Goal: Information Seeking & Learning: Learn about a topic

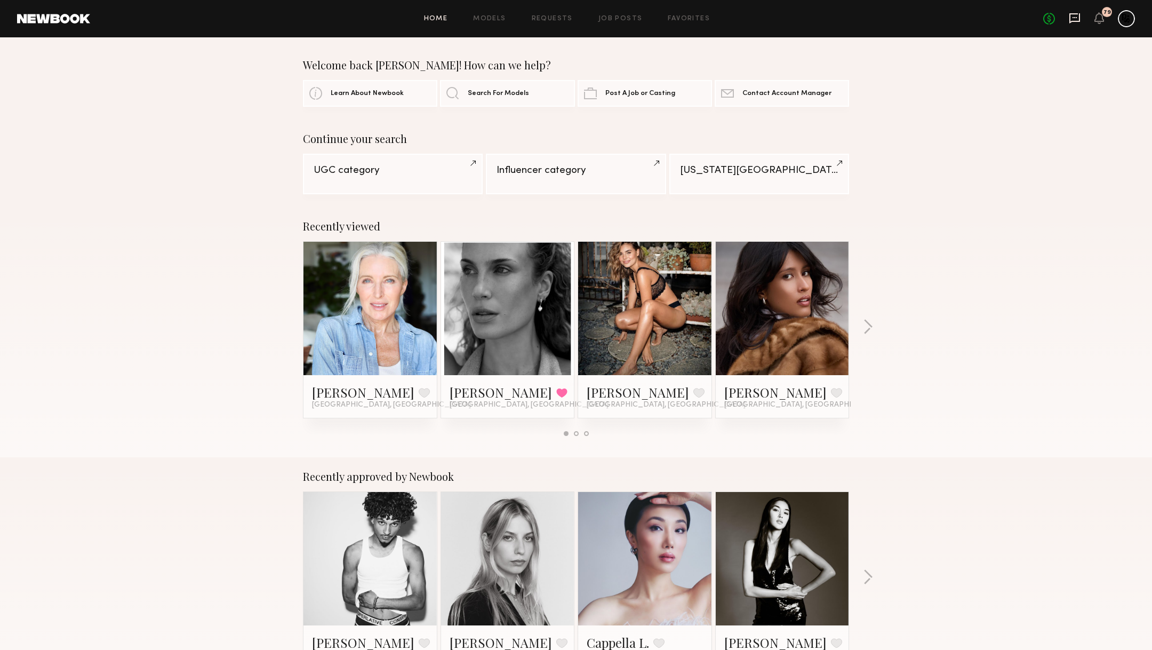
click at [1071, 17] on icon at bounding box center [1075, 18] width 12 height 12
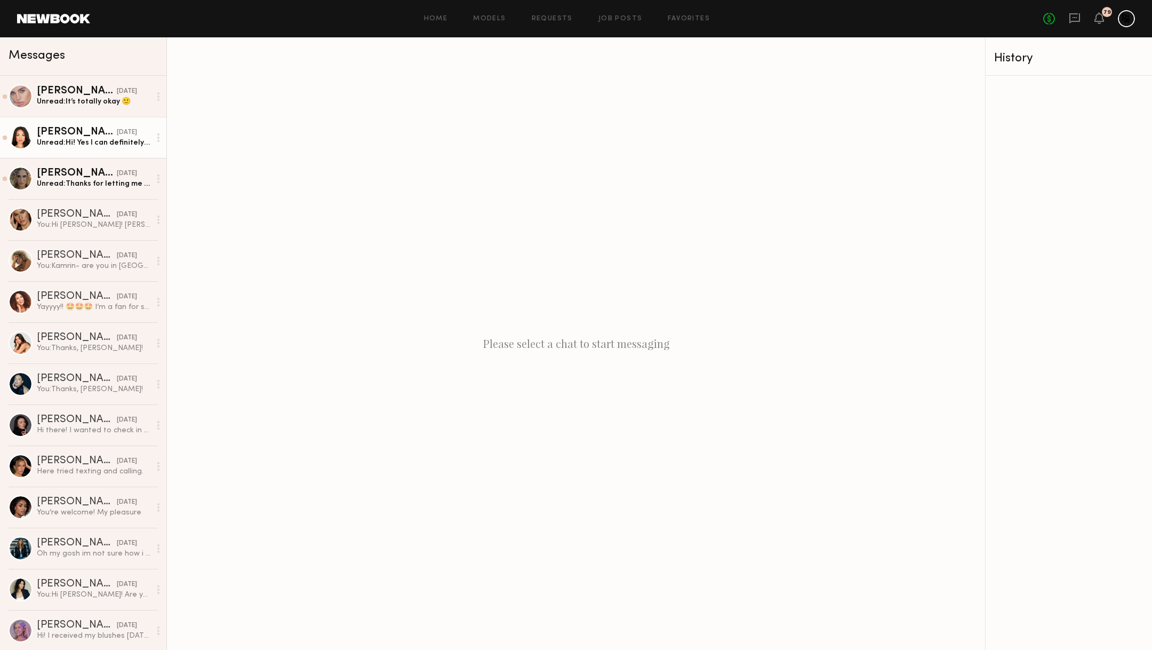
click at [95, 138] on div "Unread: Hi! Yes I can definitely do this for you! Thank you for thinking of me!" at bounding box center [94, 143] width 114 height 10
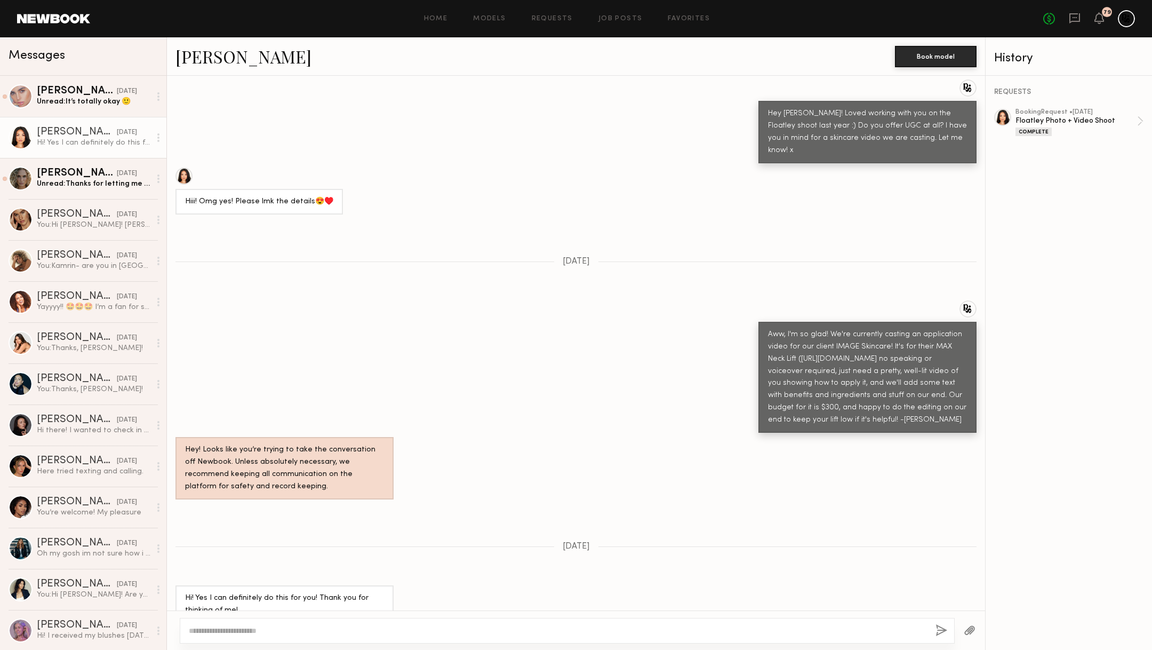
scroll to position [862, 0]
click at [300, 630] on textarea at bounding box center [558, 630] width 738 height 11
click at [258, 629] on textarea "**********" at bounding box center [558, 630] width 739 height 11
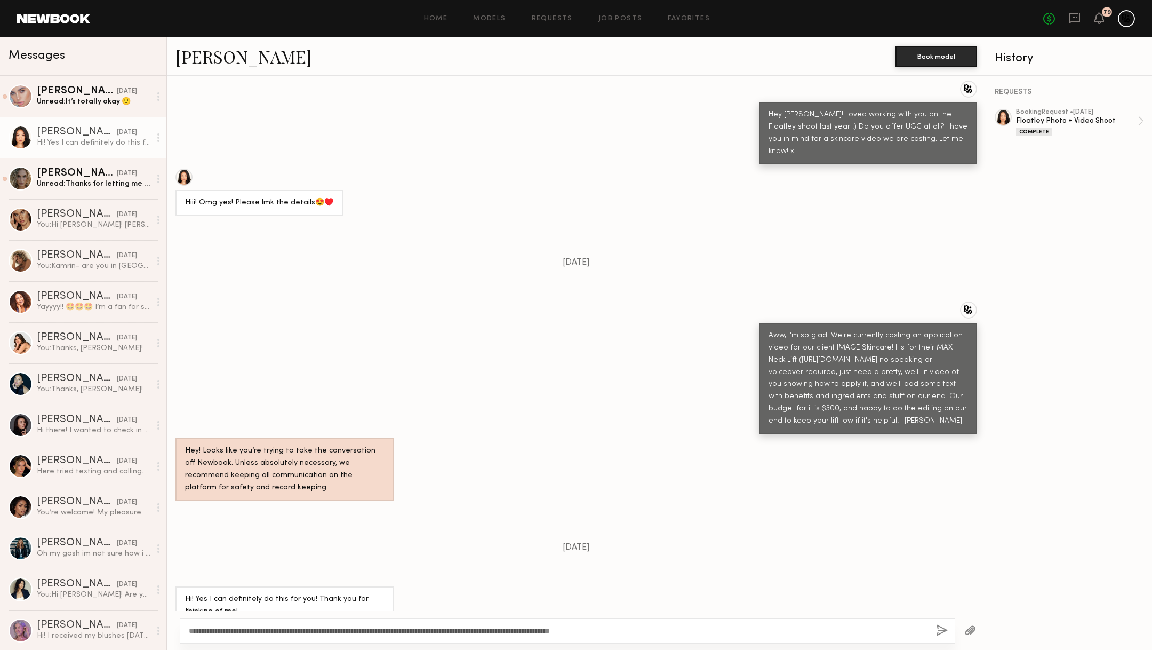
drag, startPoint x: 662, startPoint y: 632, endPoint x: 426, endPoint y: 631, distance: 236.3
click at [426, 631] on textarea "**********" at bounding box center [558, 630] width 739 height 11
click at [482, 629] on textarea "**********" at bounding box center [558, 630] width 739 height 11
click at [571, 633] on textarea "**********" at bounding box center [558, 630] width 739 height 11
type textarea "**********"
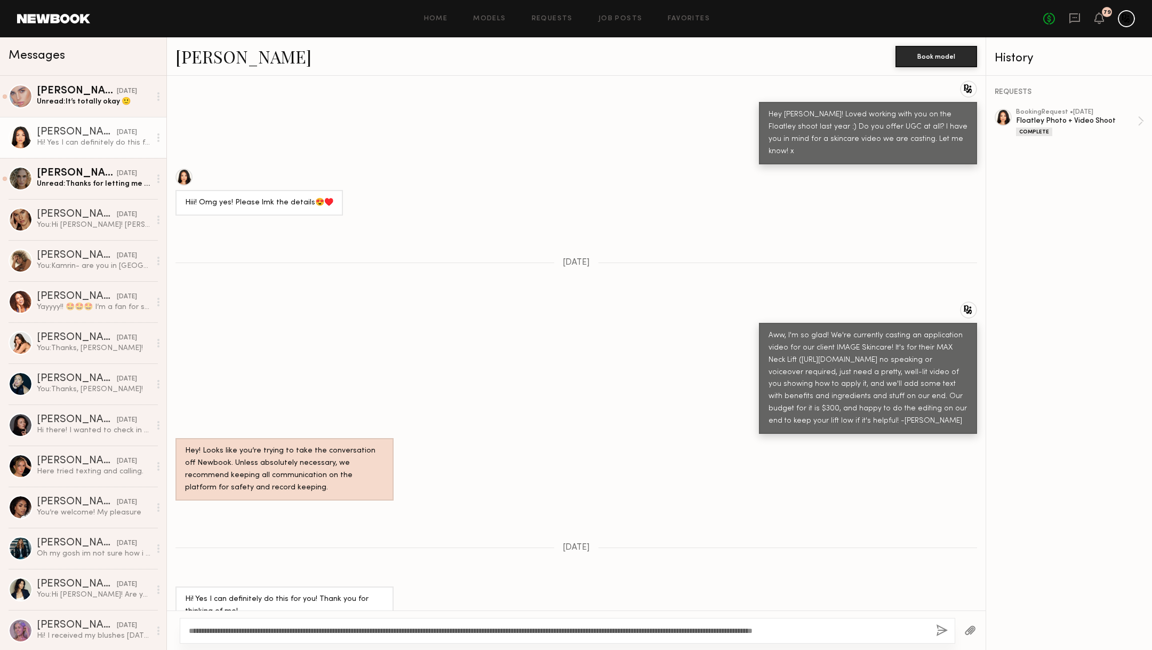
click at [940, 627] on button "button" at bounding box center [942, 630] width 12 height 13
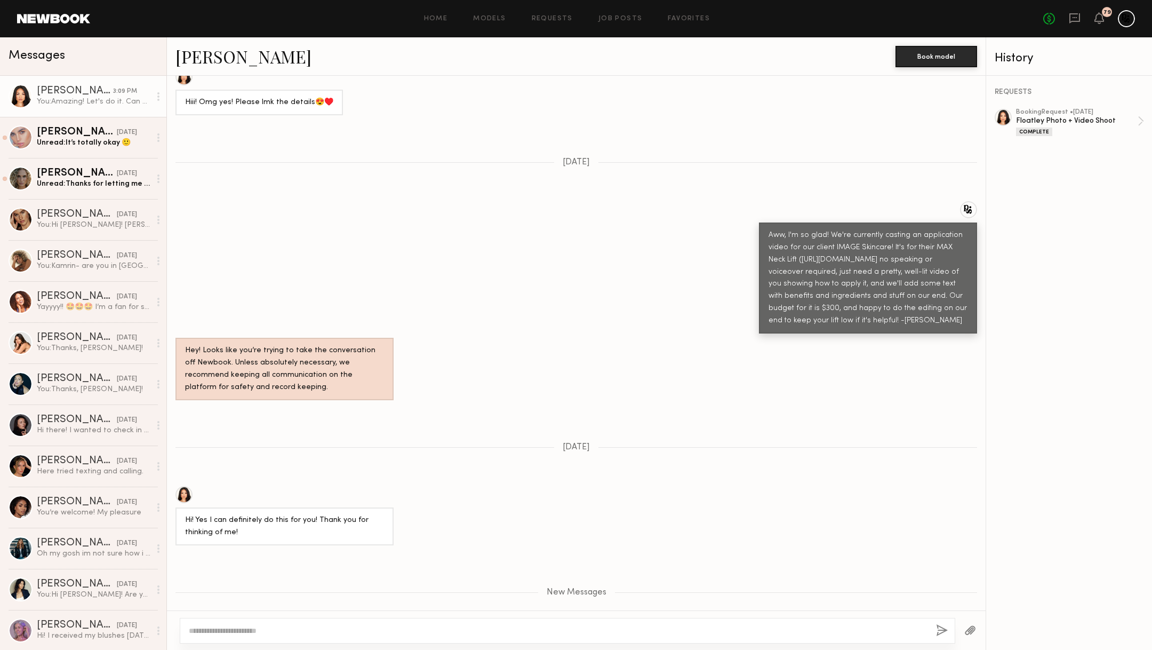
scroll to position [1110, 0]
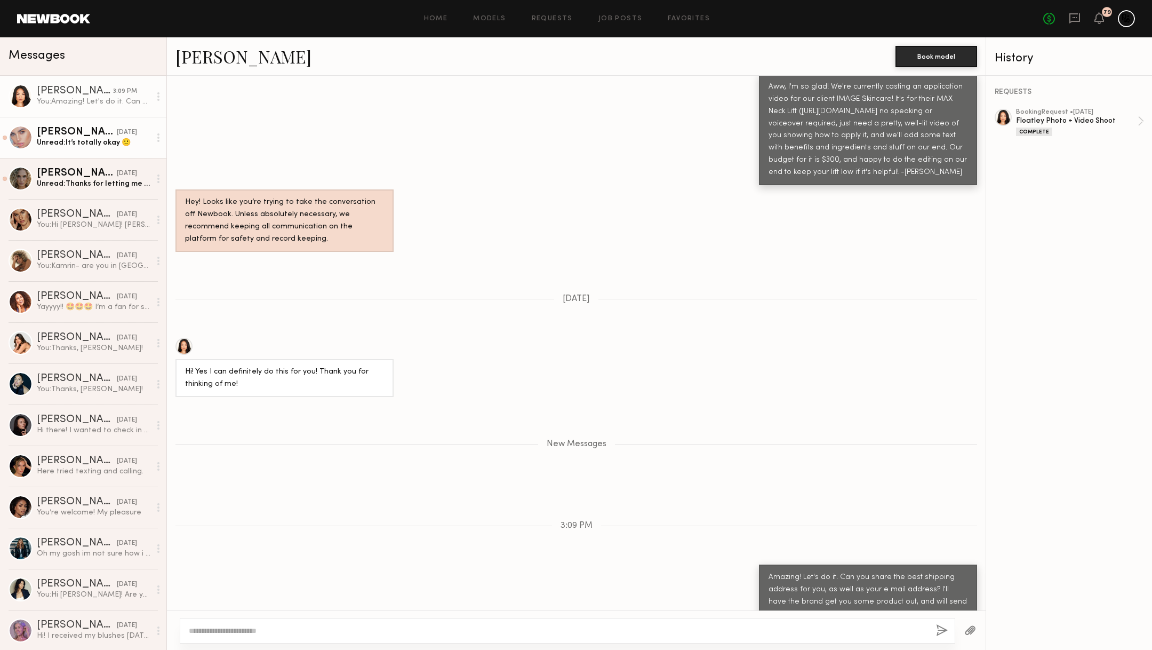
click at [45, 118] on link "Maria R. yesterday Unread: It’s totally okay 🙂" at bounding box center [83, 137] width 166 height 41
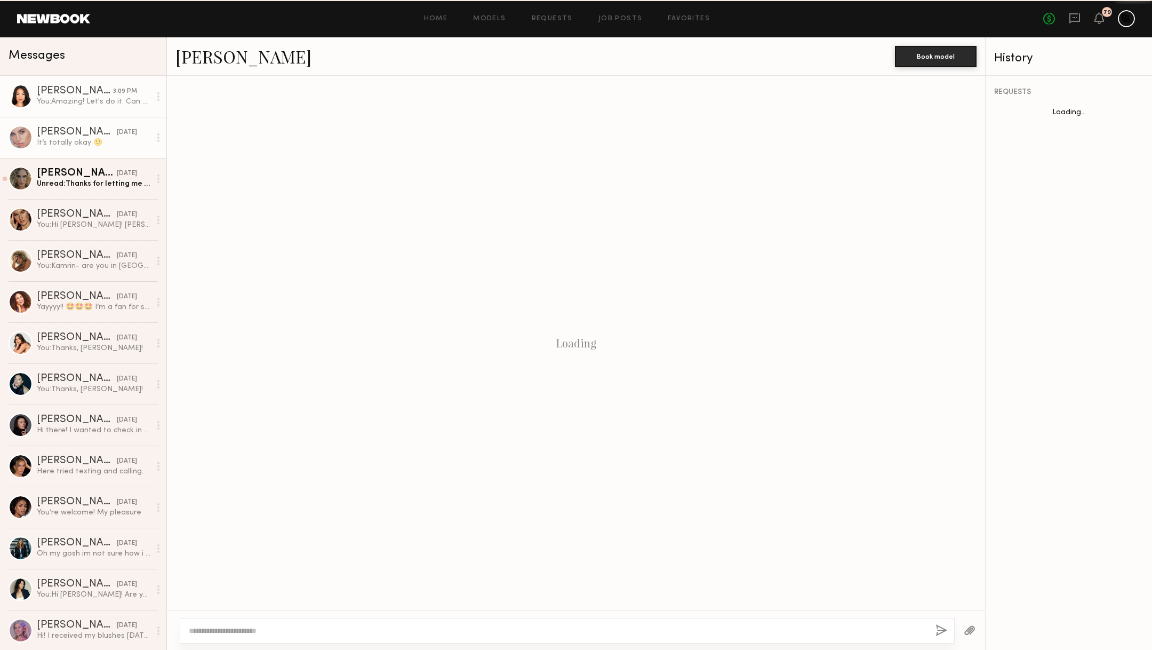
scroll to position [902, 0]
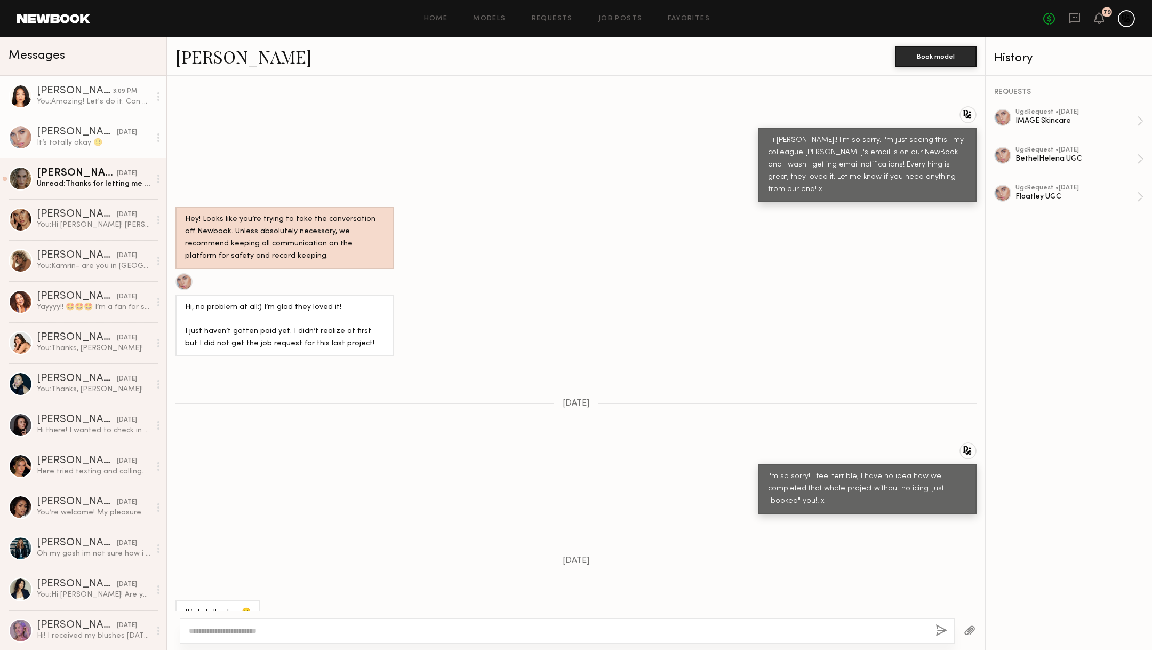
click at [62, 97] on div "You: Amazing! Let's do it. Can you share the best shipping address for you, as …" at bounding box center [94, 102] width 114 height 10
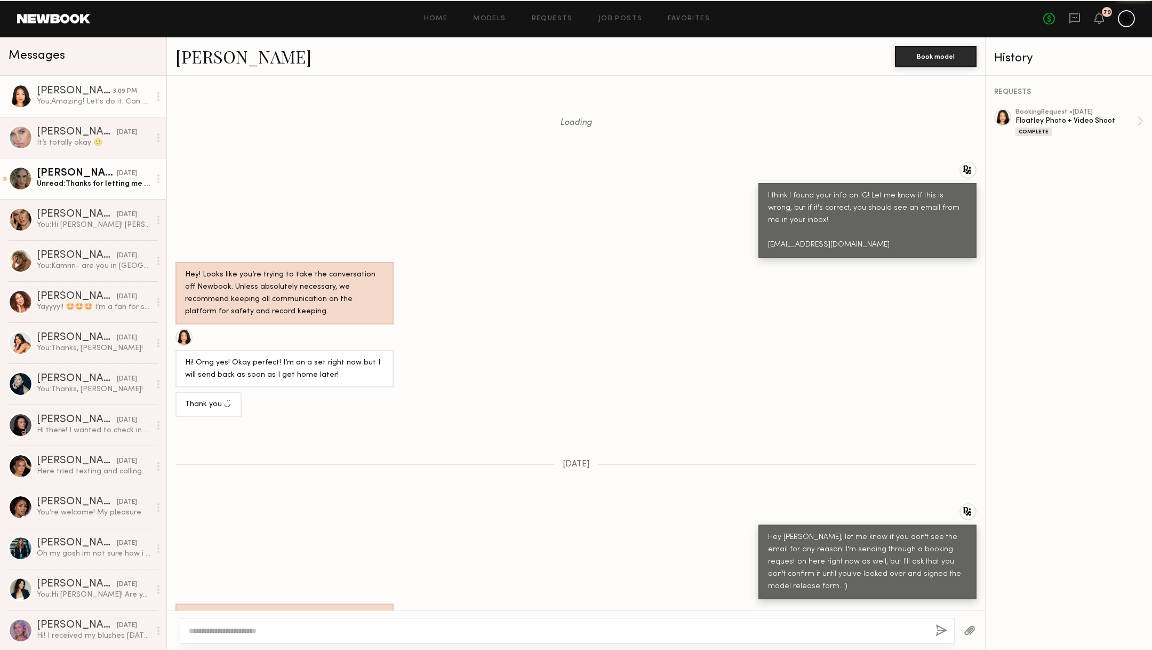
scroll to position [1030, 0]
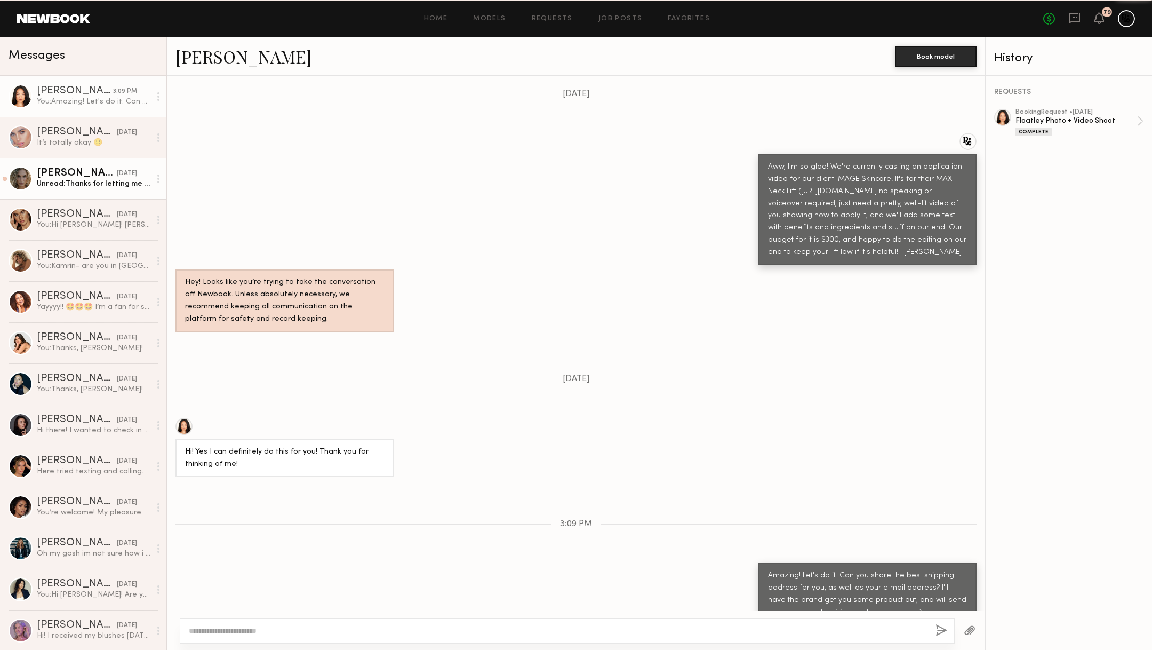
click at [73, 176] on div "Bailey K." at bounding box center [77, 173] width 80 height 11
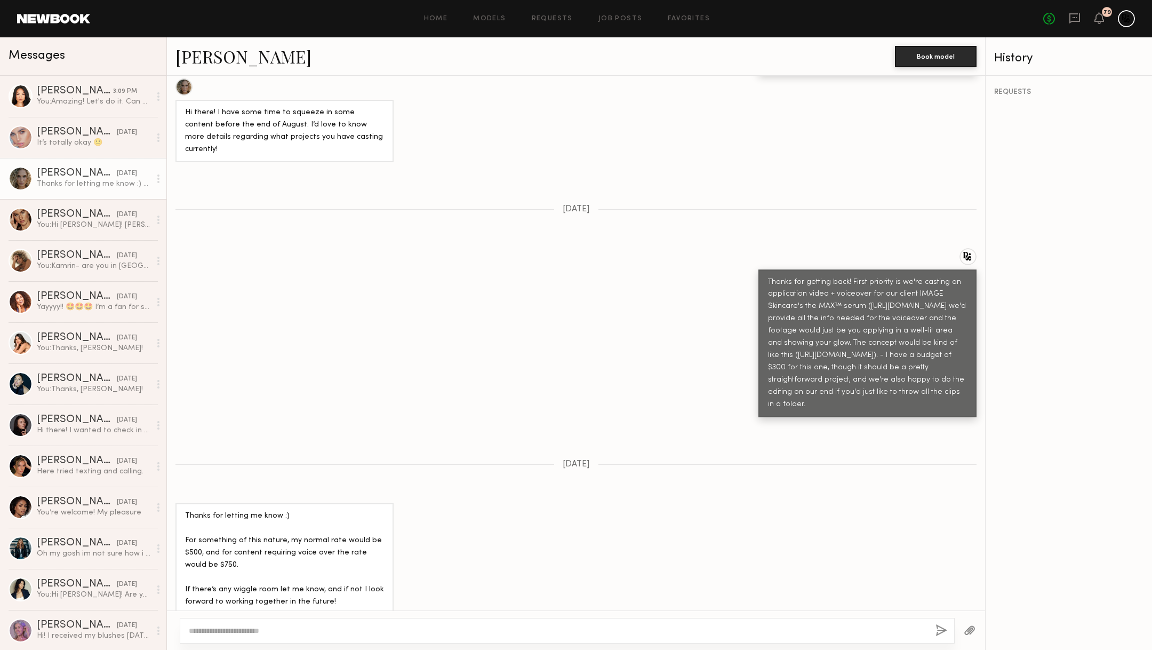
scroll to position [524, 0]
type textarea "**********"
click at [947, 628] on button "button" at bounding box center [942, 630] width 12 height 13
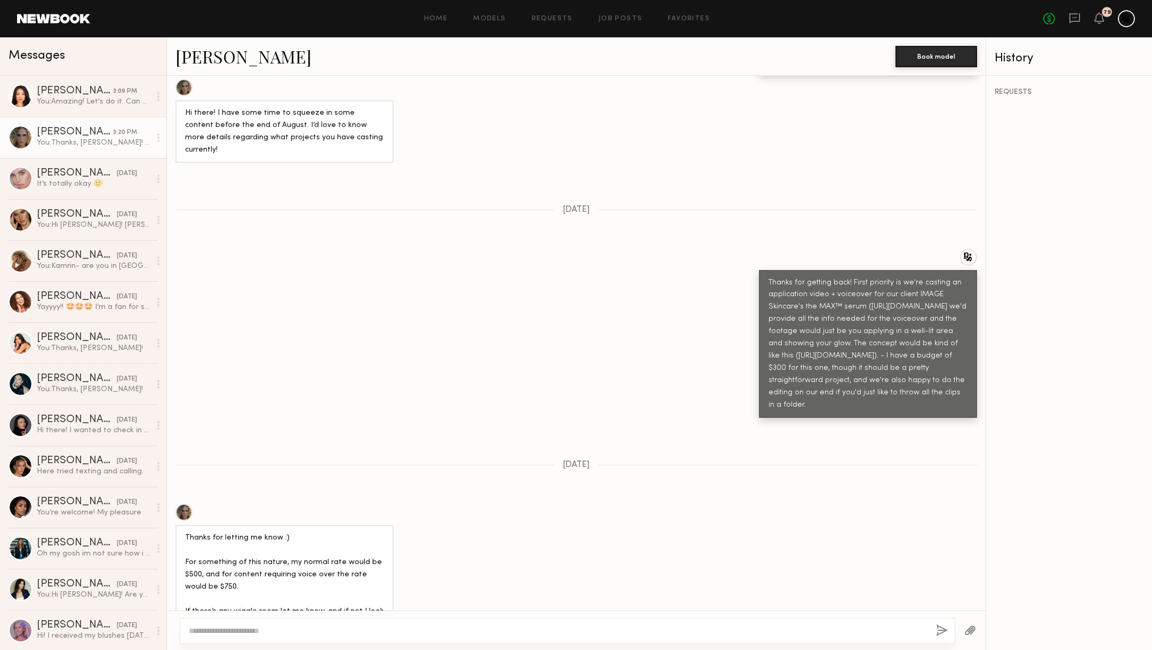
scroll to position [749, 0]
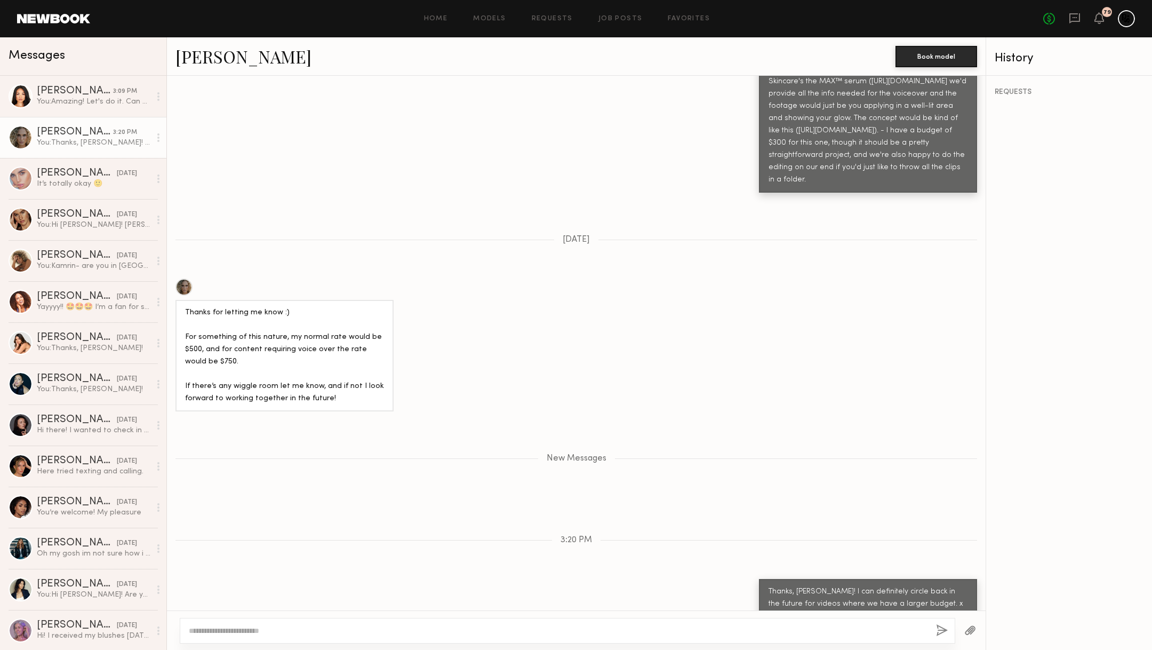
click at [47, 15] on link at bounding box center [53, 19] width 73 height 10
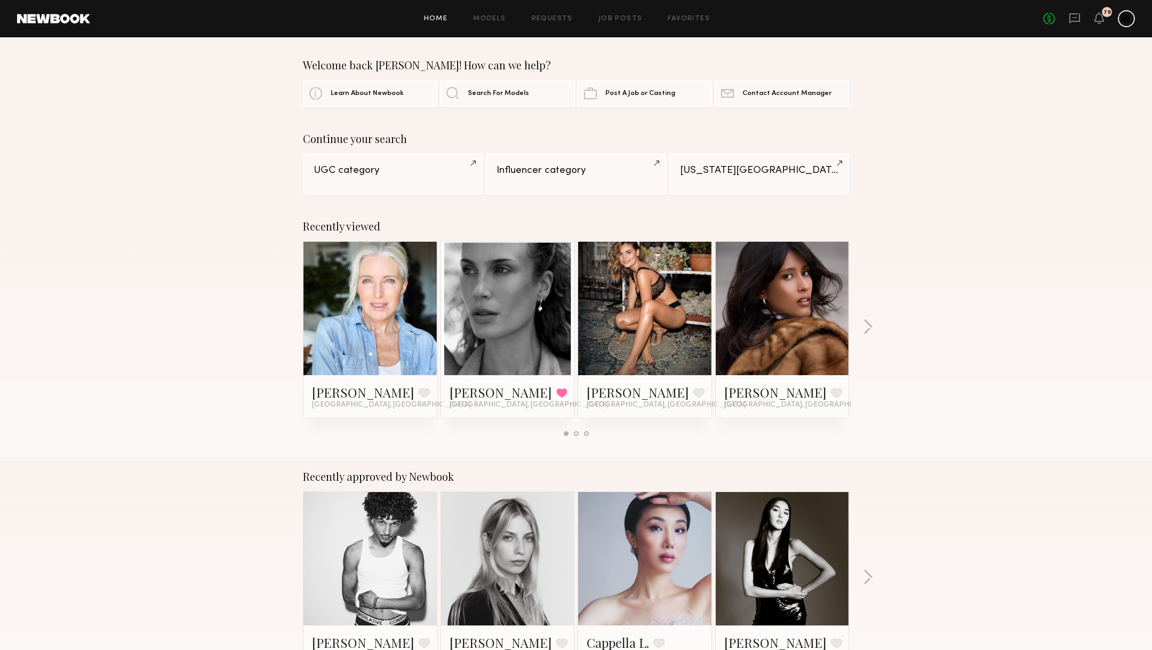
click at [769, 302] on link at bounding box center [782, 308] width 65 height 133
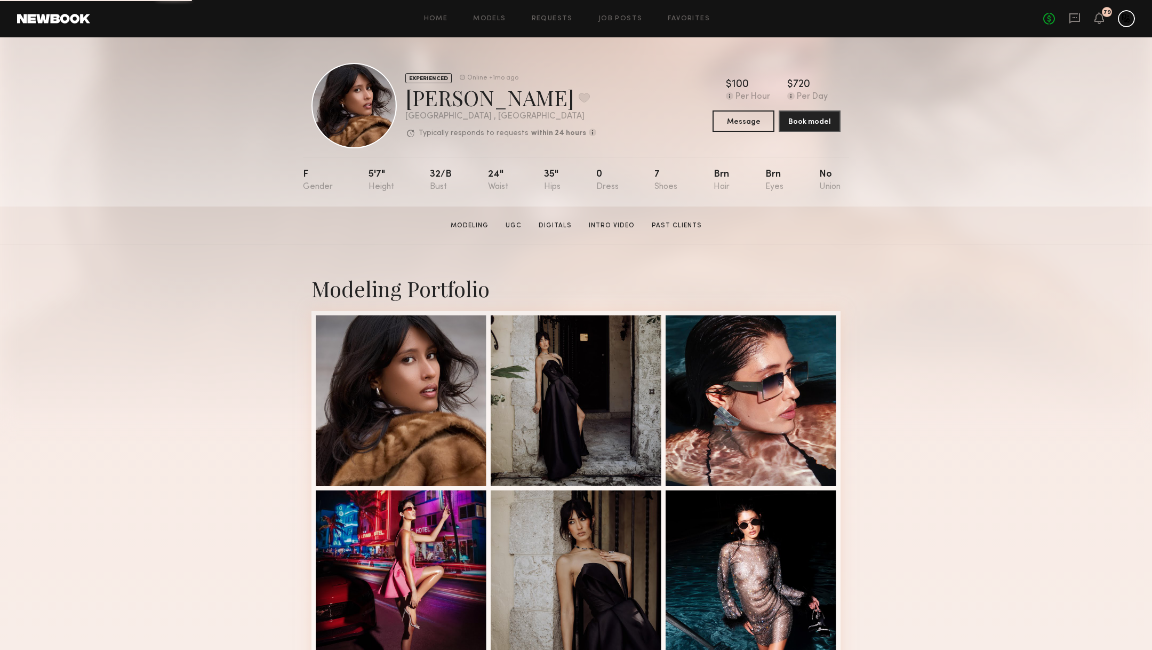
click at [47, 16] on link at bounding box center [53, 19] width 73 height 10
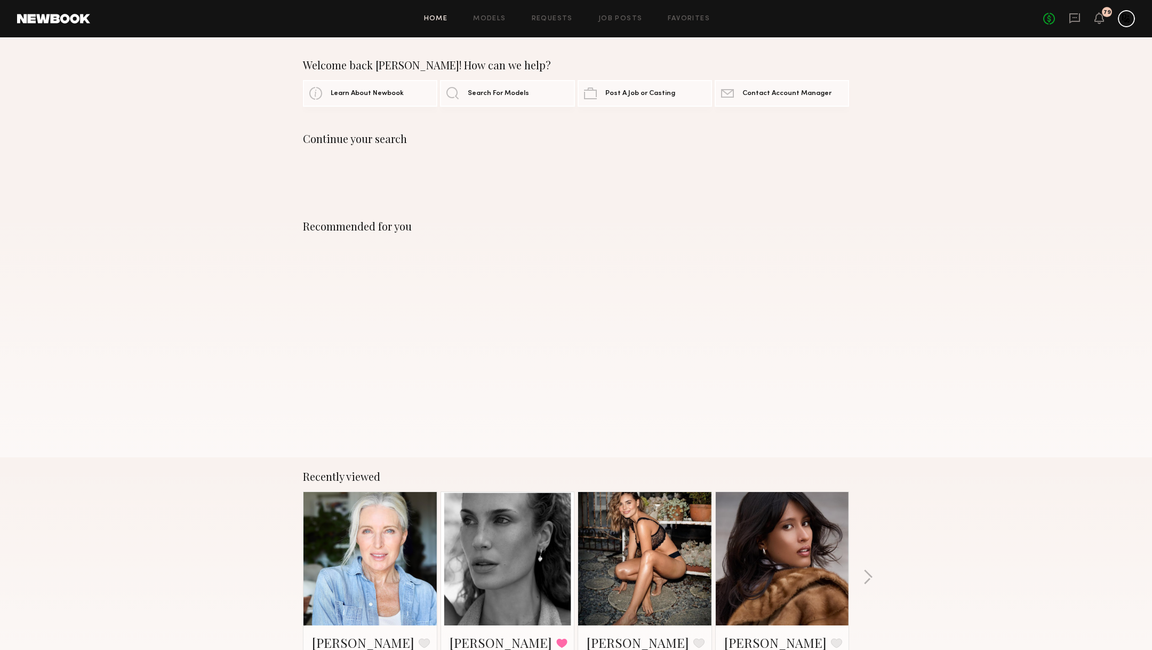
click at [503, 22] on div "Home Models Requests Job Posts Favorites Sign Out No fees up to $5,000 79" at bounding box center [612, 18] width 1045 height 17
click at [490, 20] on link "Models" at bounding box center [489, 18] width 33 height 7
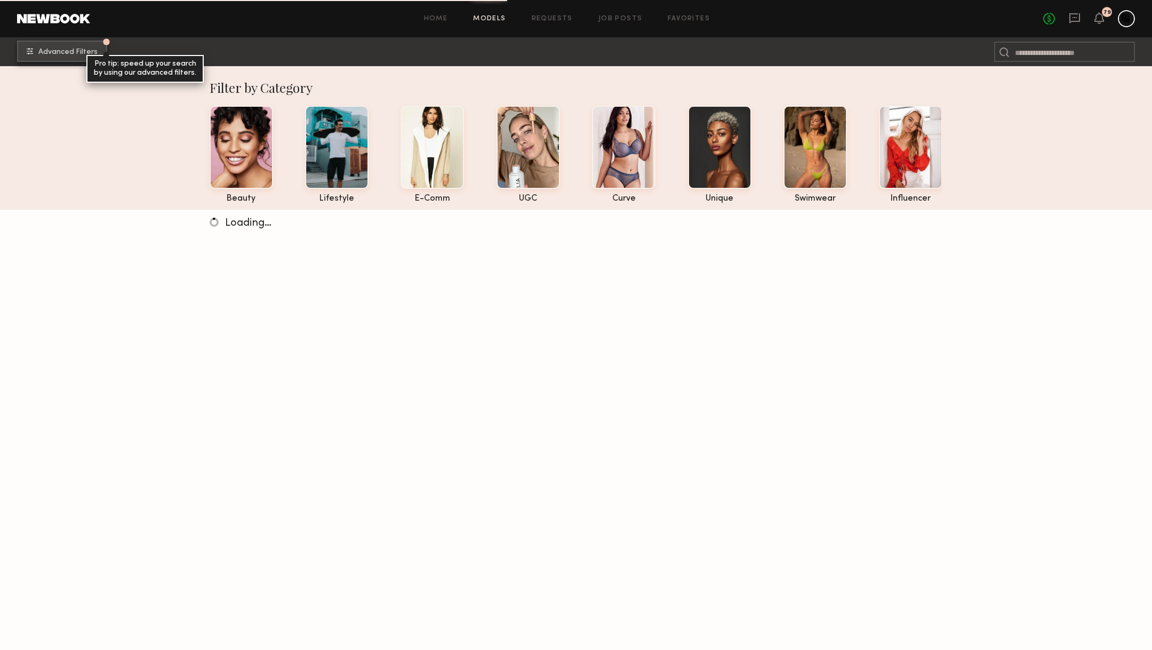
click at [50, 54] on span "Advanced Filters" at bounding box center [67, 52] width 59 height 7
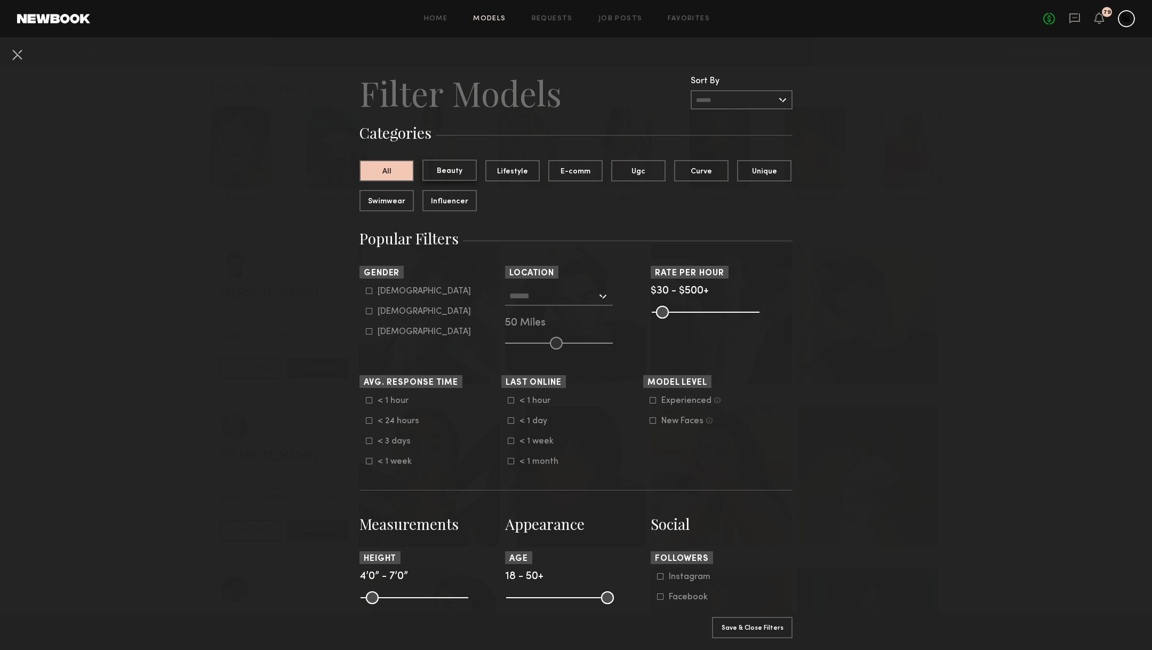
click at [441, 172] on button "Beauty" at bounding box center [449, 169] width 54 height 21
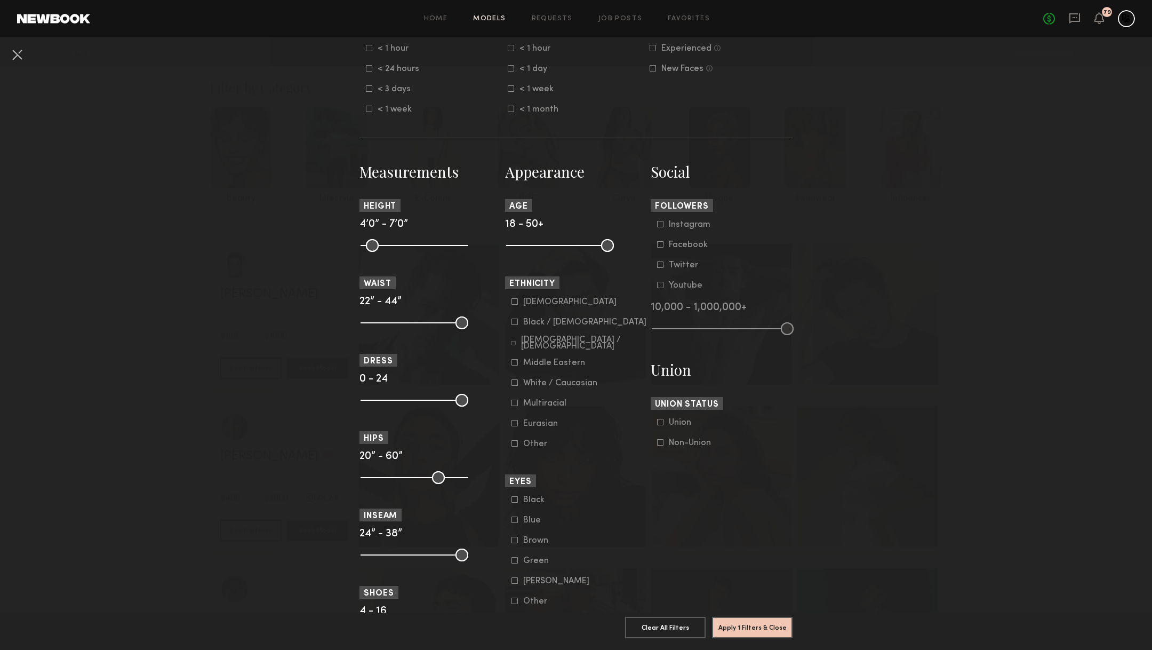
scroll to position [407, 0]
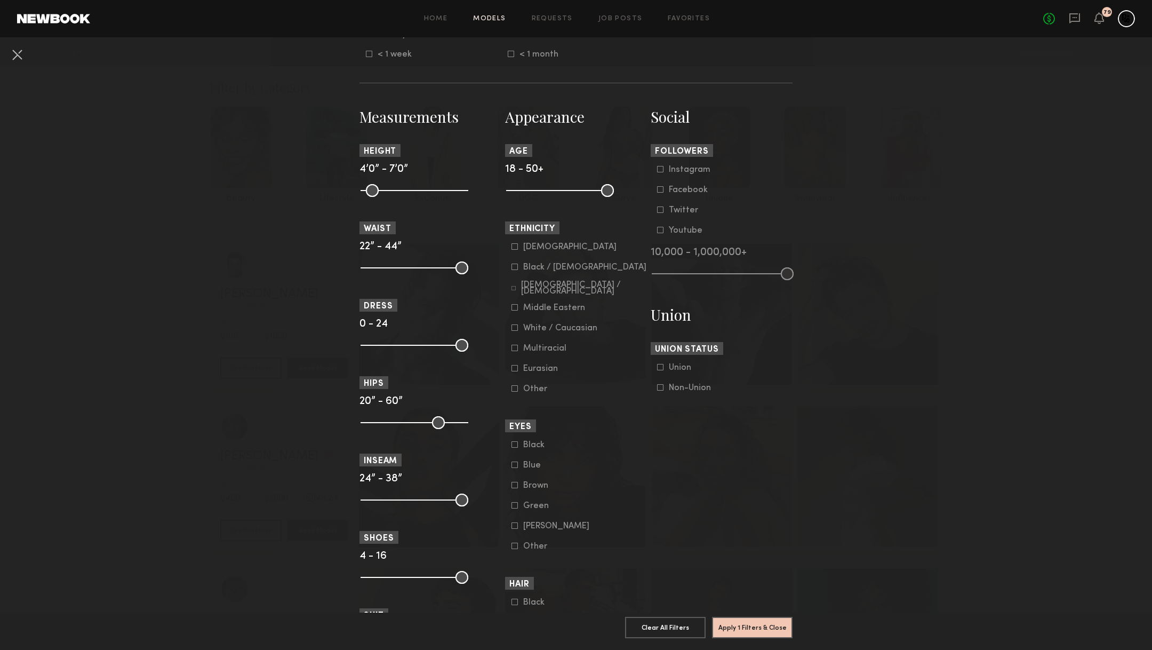
click at [516, 270] on common-framework-checkbox "Black / [DEMOGRAPHIC_DATA]" at bounding box center [578, 267] width 135 height 10
click at [515, 267] on icon at bounding box center [514, 266] width 6 height 6
click at [748, 625] on button "Apply 2 Filters & Close" at bounding box center [752, 626] width 81 height 21
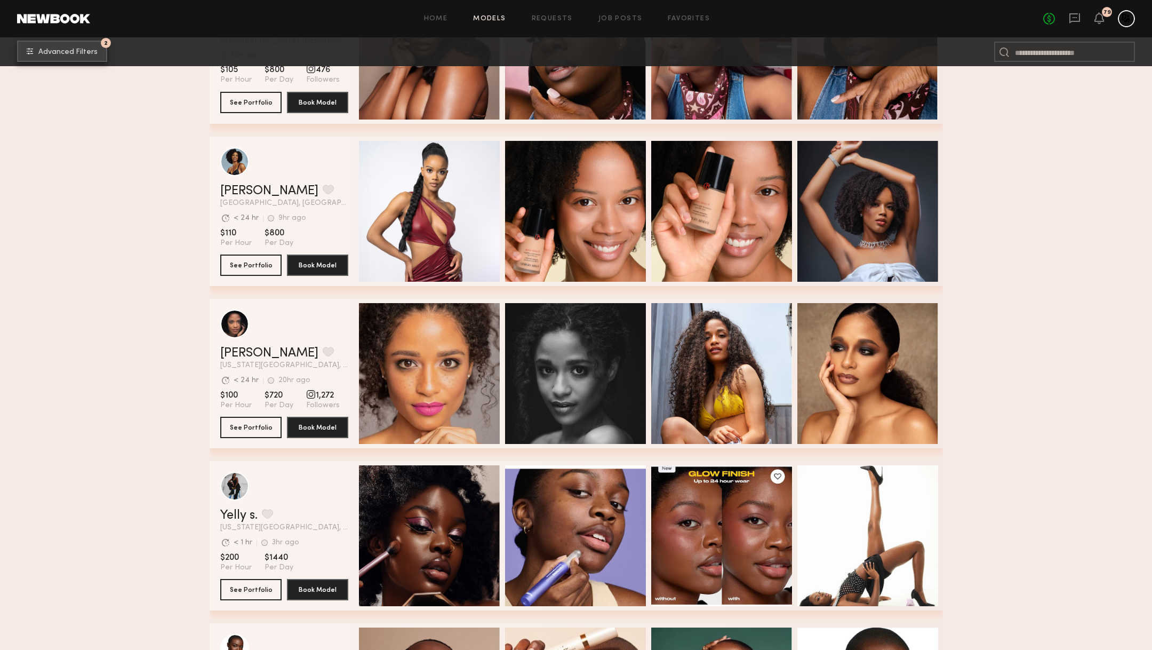
scroll to position [7647, 0]
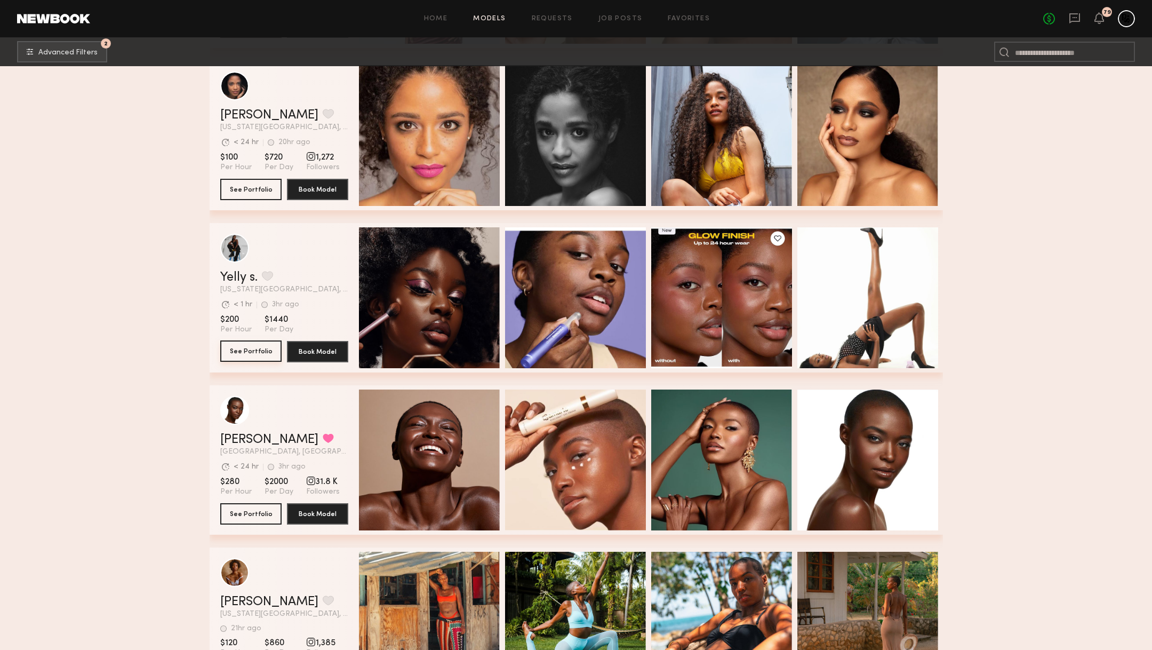
click at [241, 351] on button "See Portfolio" at bounding box center [250, 350] width 61 height 21
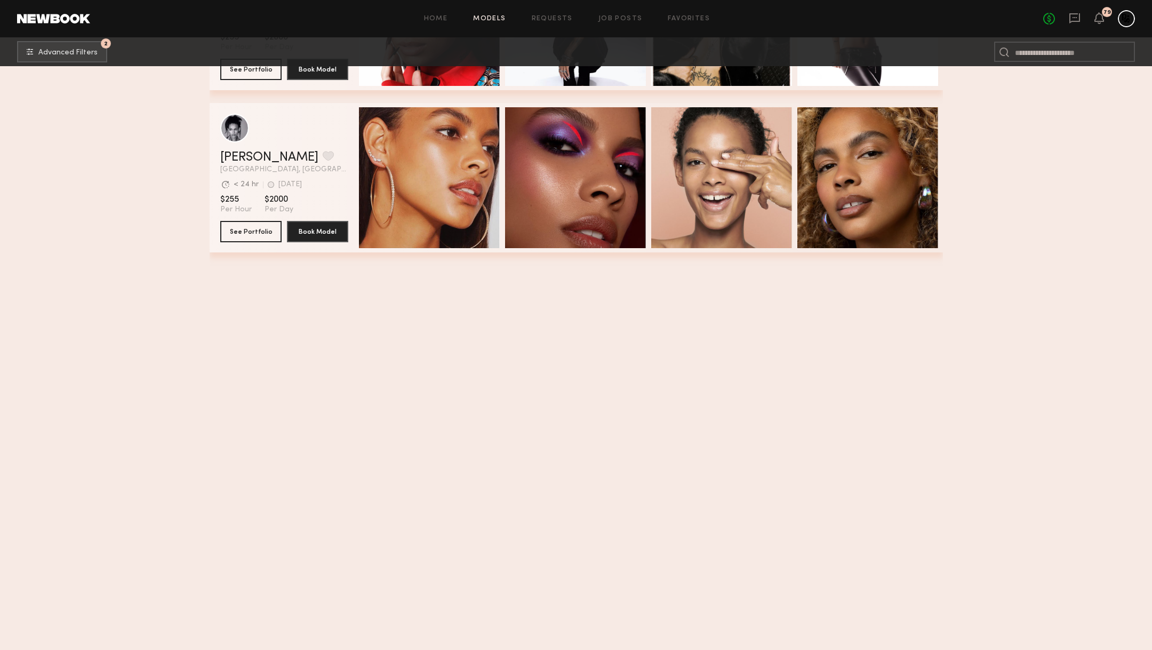
scroll to position [0, 0]
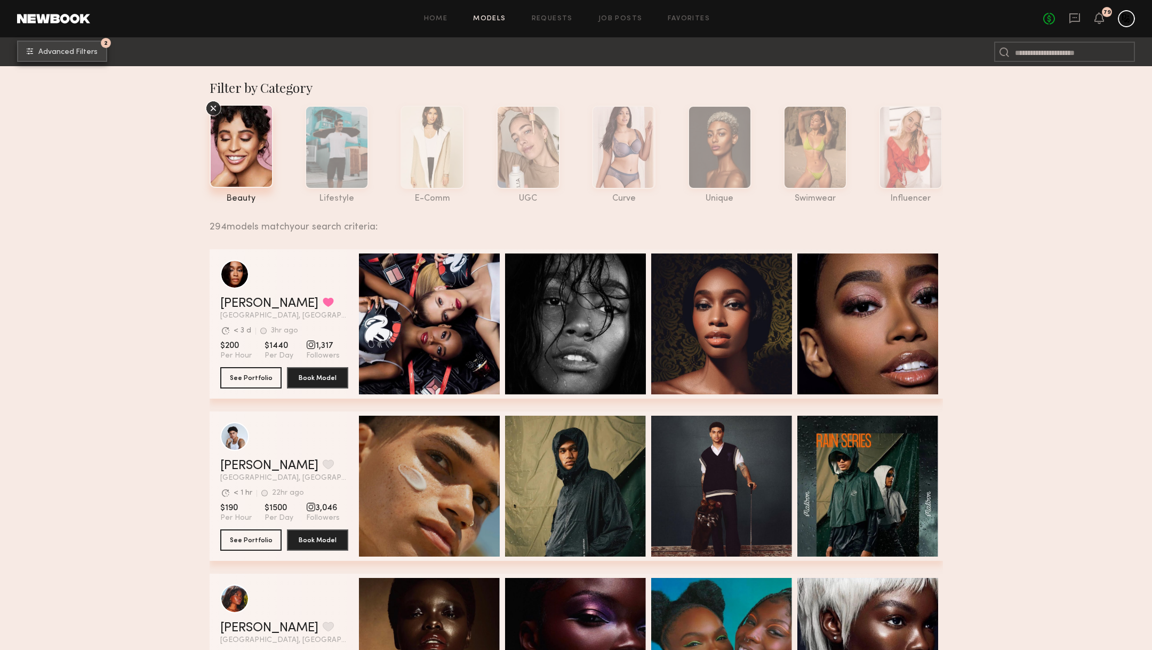
click at [60, 47] on button "2 Advanced Filters" at bounding box center [62, 51] width 90 height 21
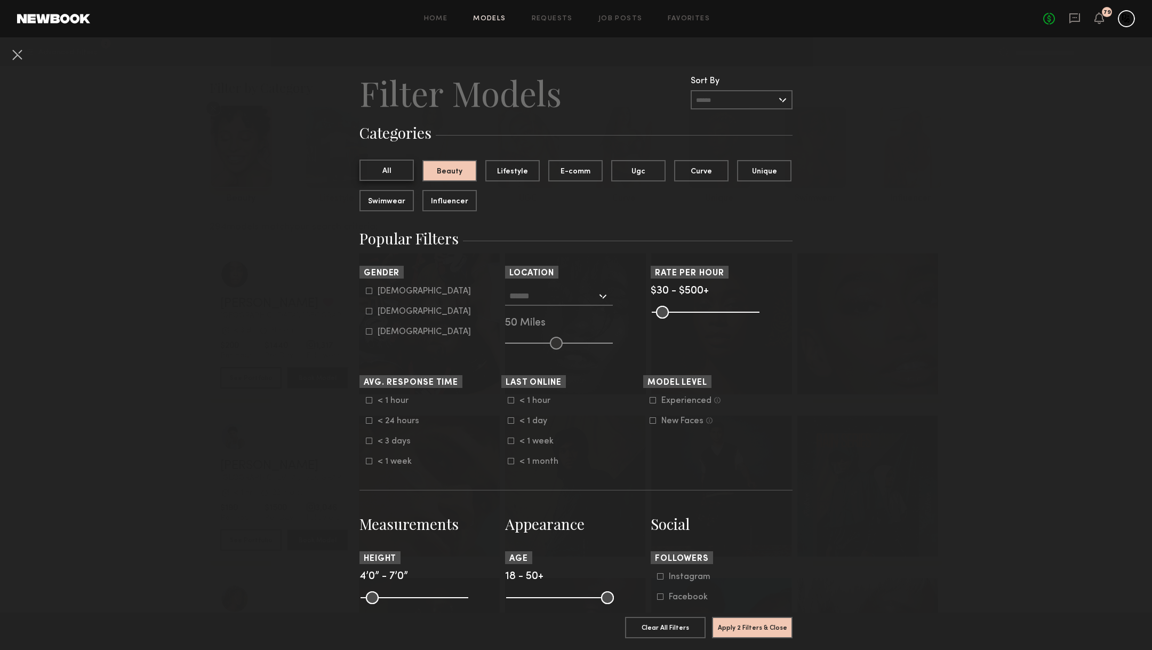
click at [389, 169] on button "All" at bounding box center [386, 169] width 54 height 21
drag, startPoint x: 435, startPoint y: 173, endPoint x: 655, endPoint y: 383, distance: 304.4
click at [435, 173] on button "Beauty" at bounding box center [449, 169] width 54 height 21
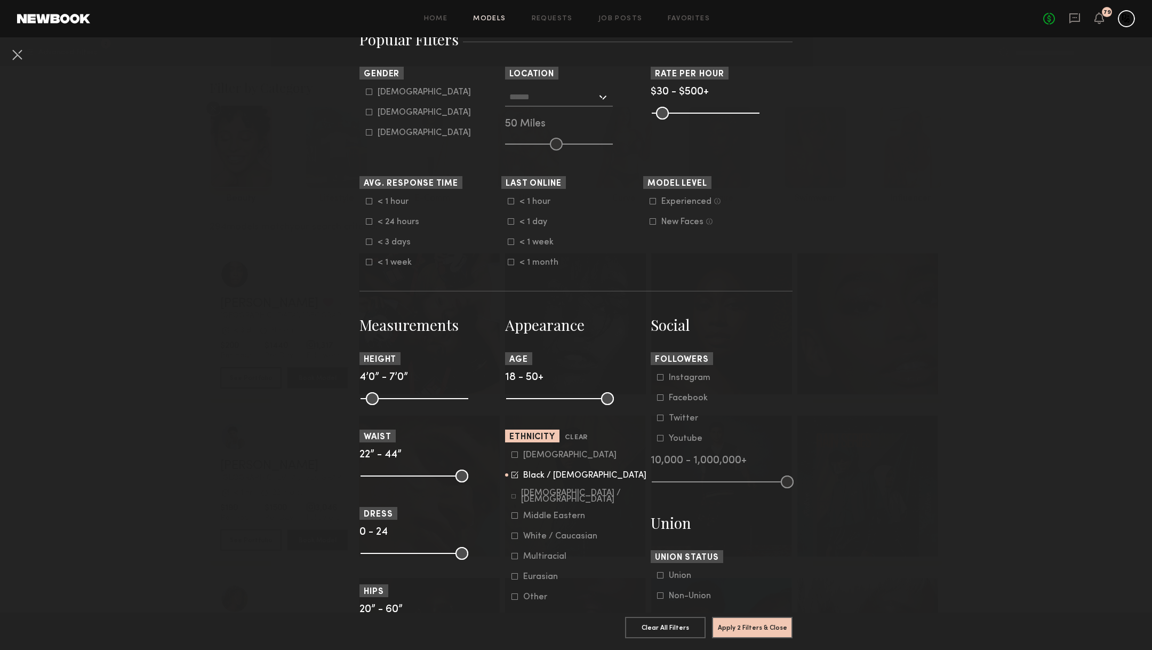
scroll to position [554, 0]
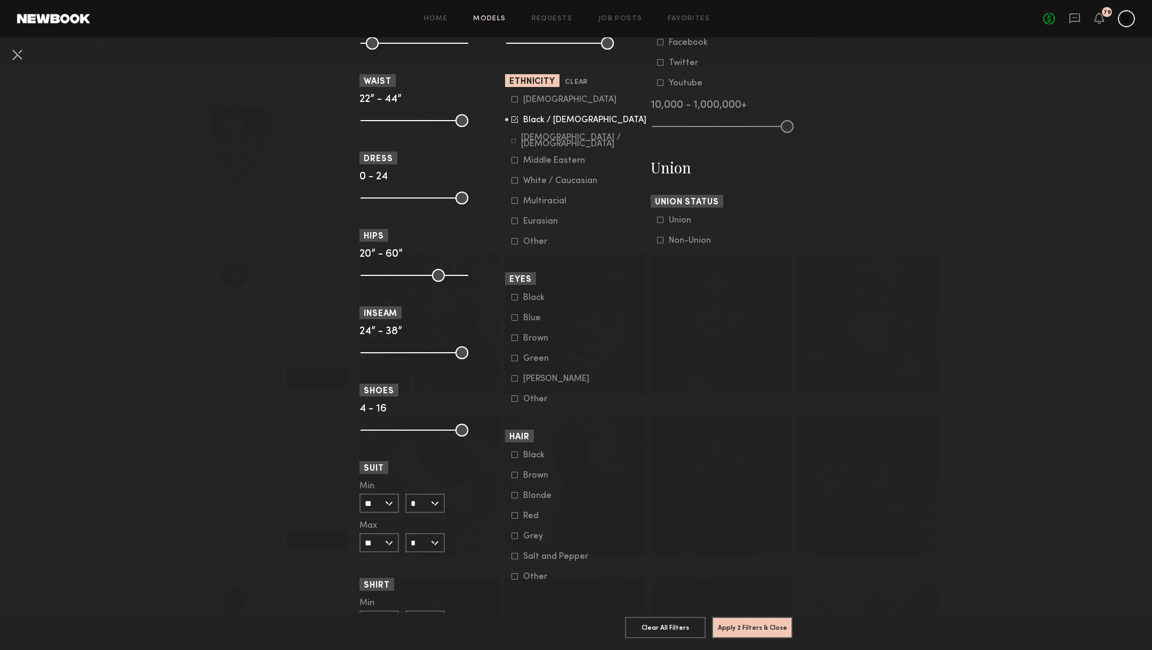
click at [516, 118] on icon at bounding box center [515, 118] width 5 height 5
click at [740, 625] on button "Apply 1 Filters & Close" at bounding box center [752, 626] width 81 height 21
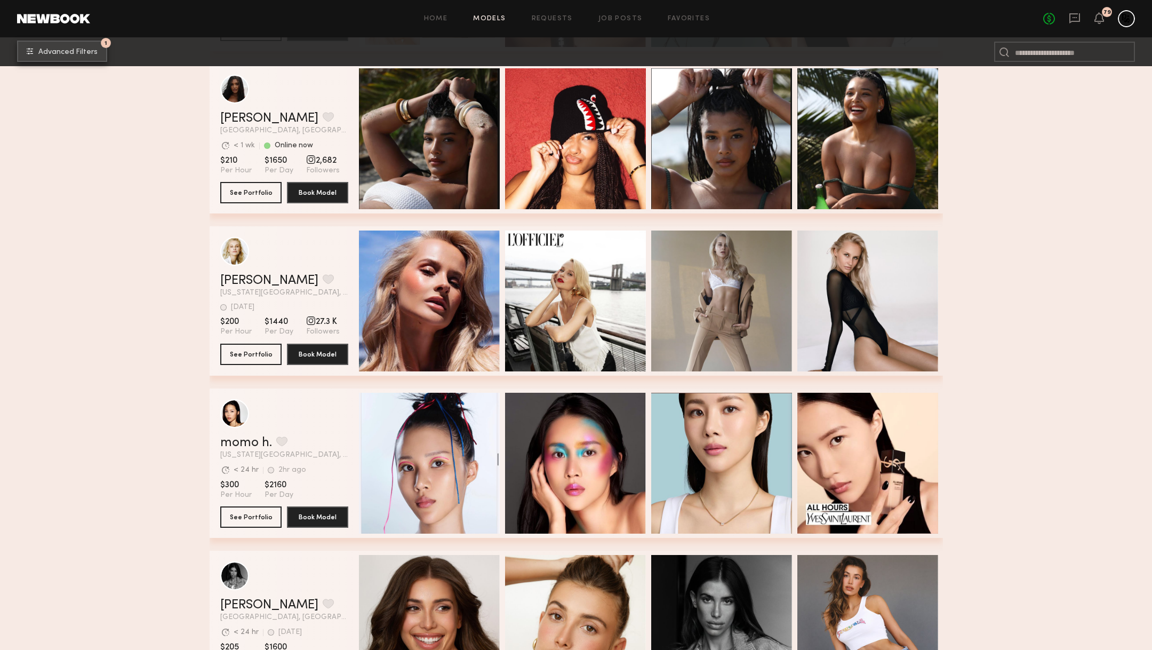
scroll to position [5732, 0]
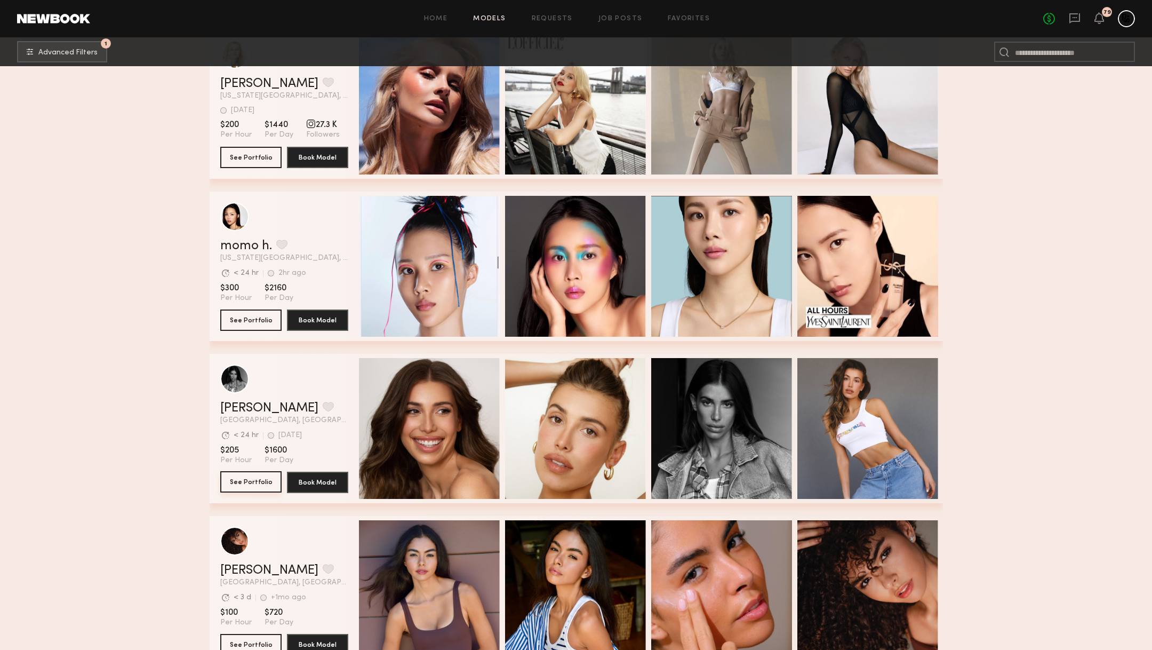
click at [222, 478] on button "See Portfolio" at bounding box center [250, 481] width 61 height 21
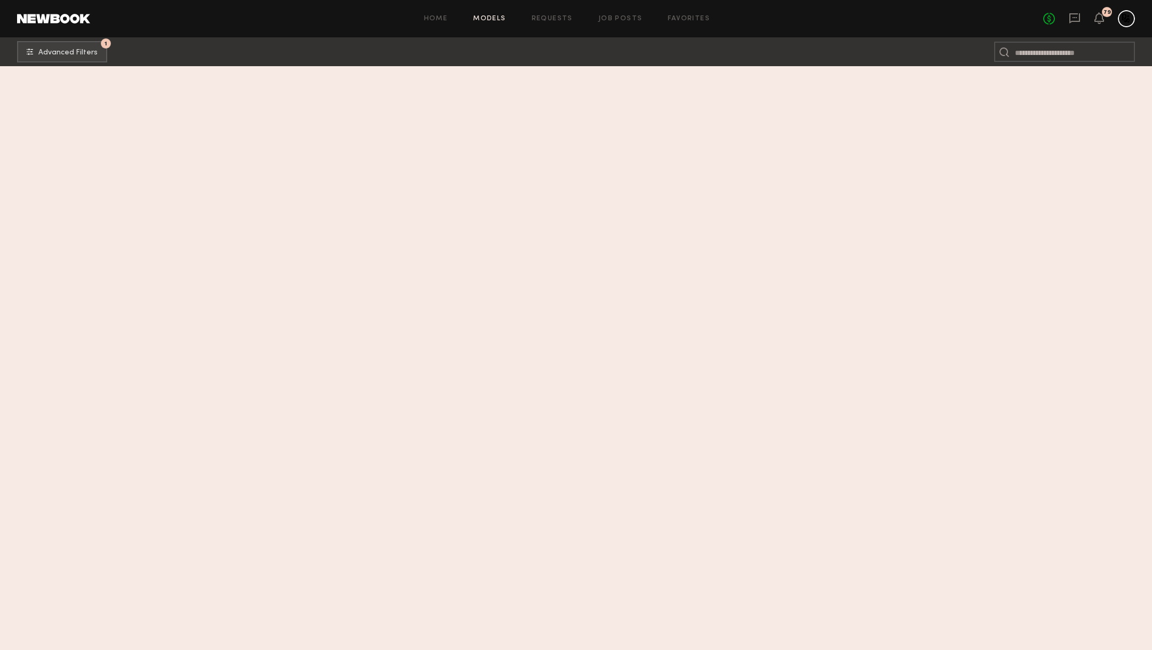
scroll to position [0, 0]
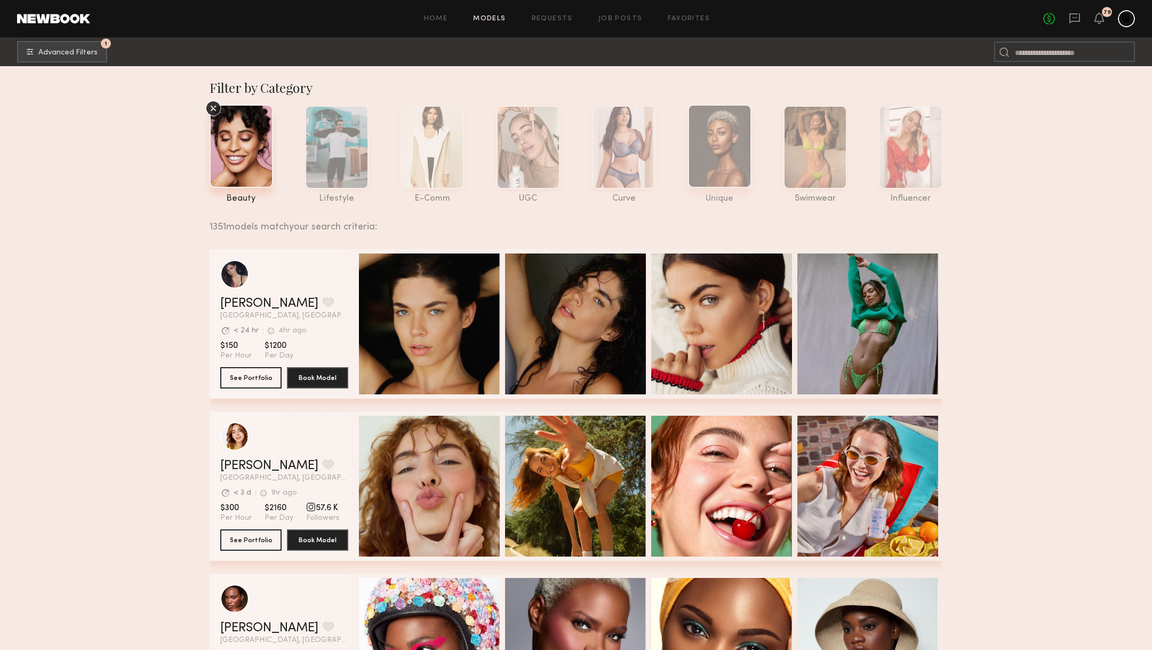
click at [722, 139] on div at bounding box center [719, 146] width 63 height 83
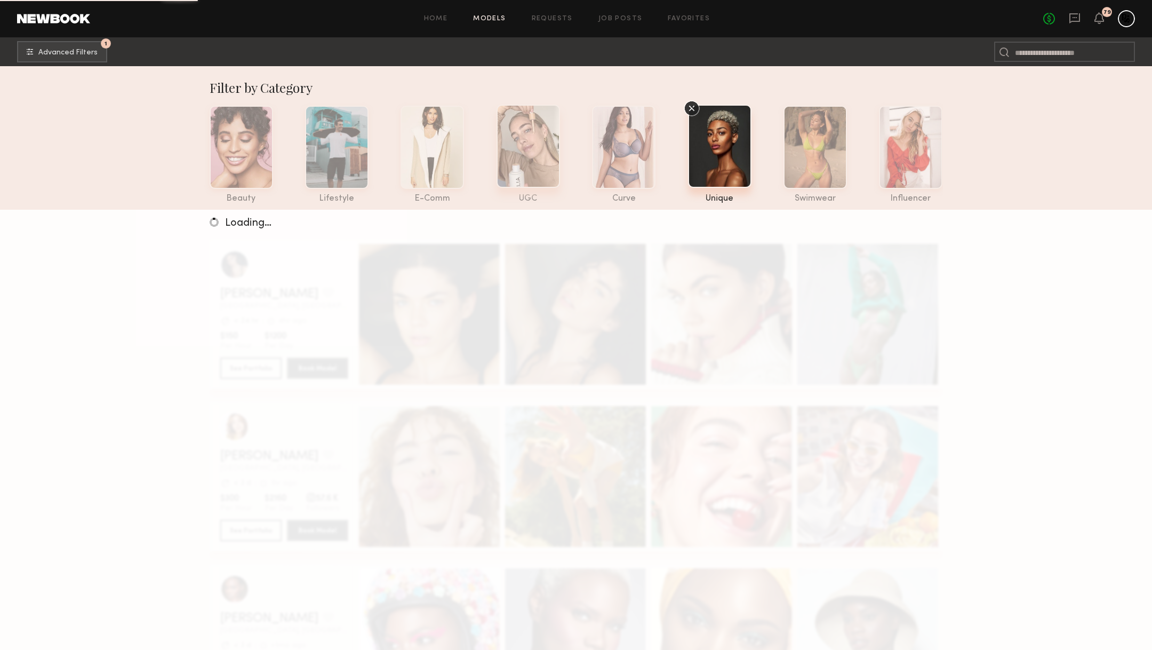
click at [532, 140] on div at bounding box center [528, 146] width 63 height 83
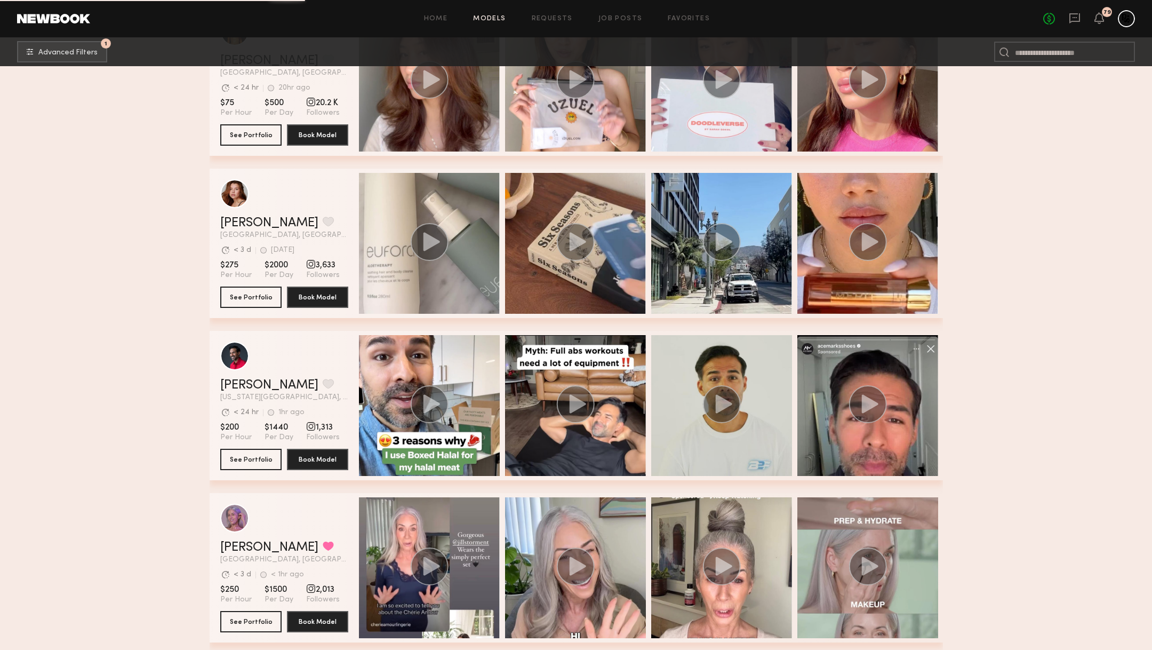
scroll to position [1572, 0]
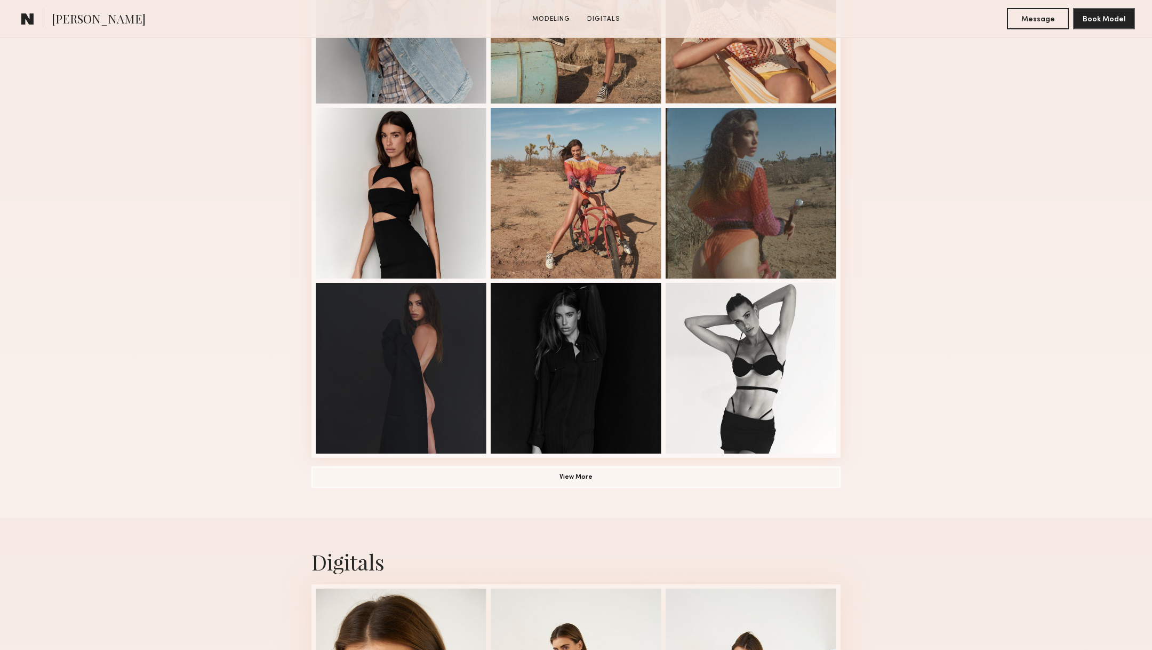
scroll to position [1306, 0]
